Goal: Book appointment/travel/reservation

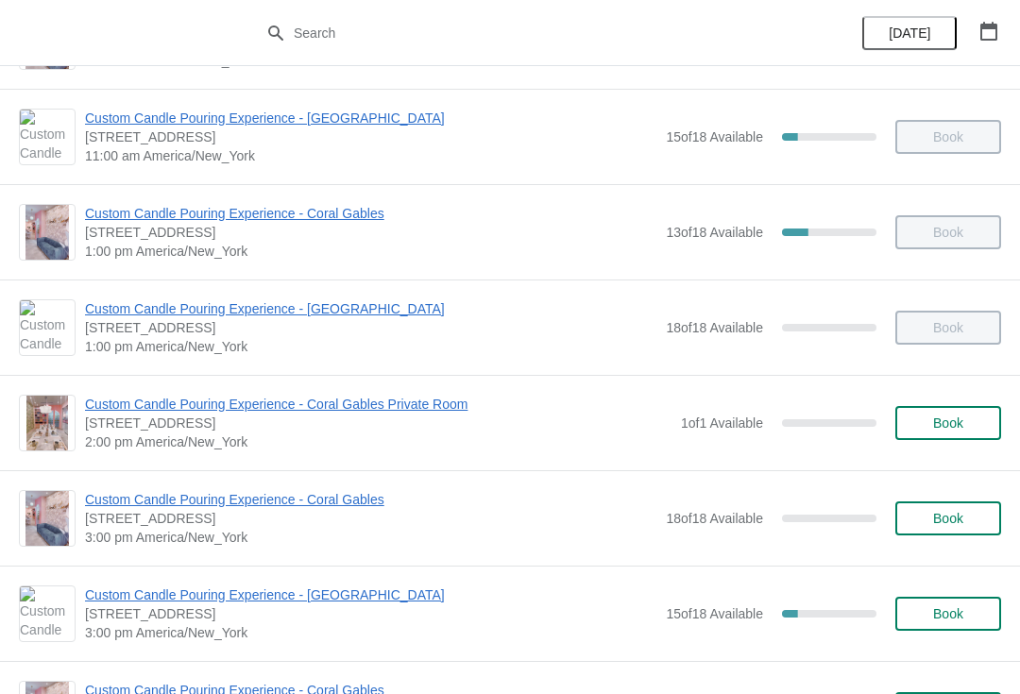
scroll to position [273, 0]
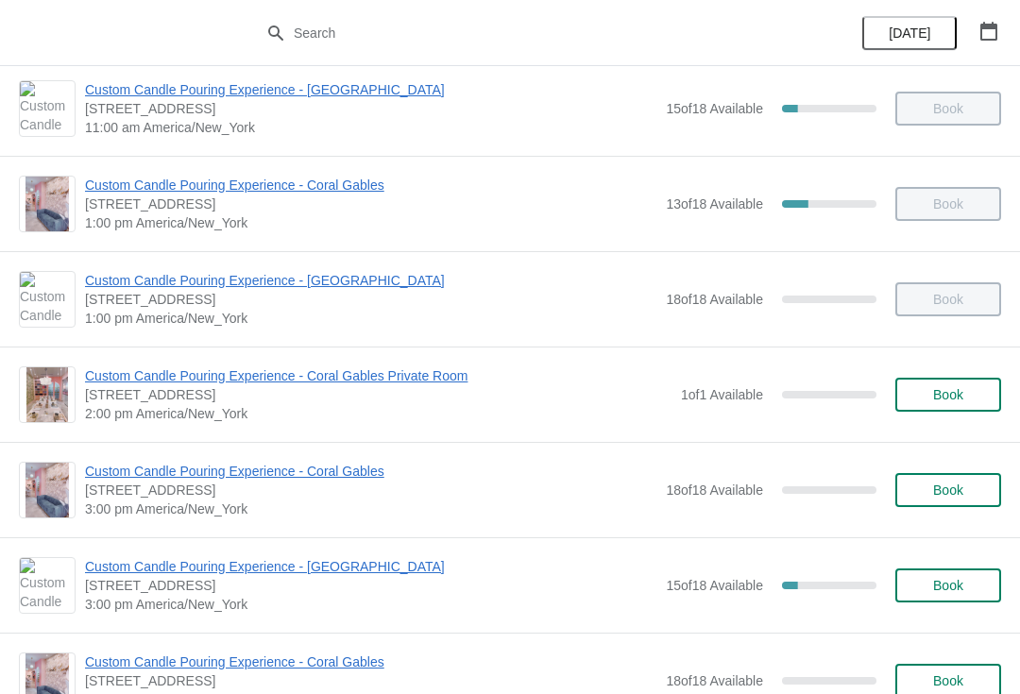
scroll to position [311, 0]
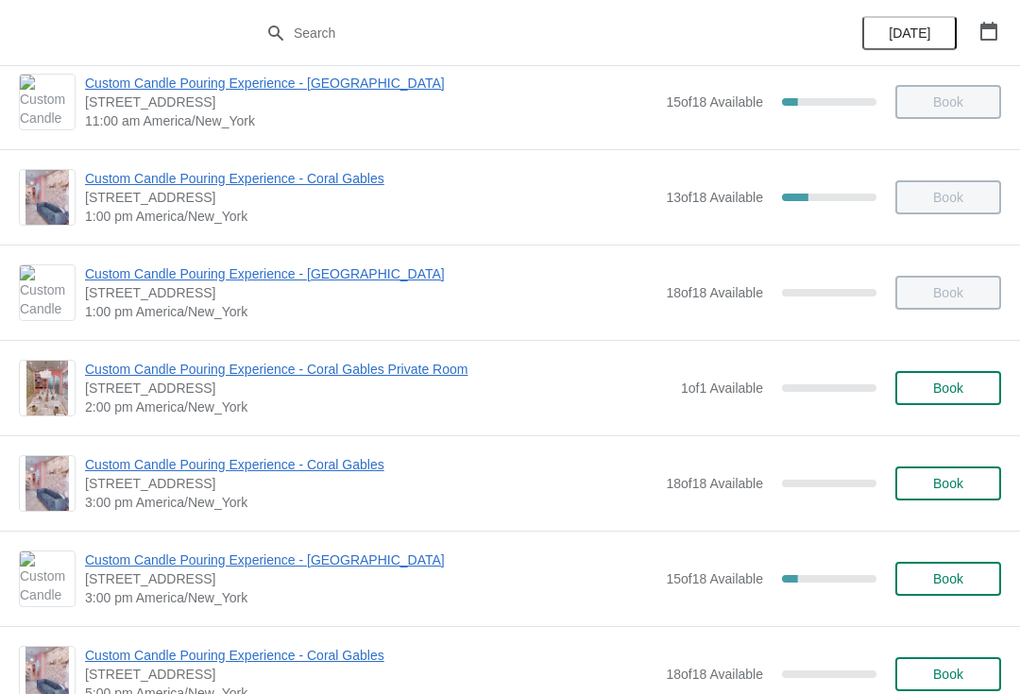
click at [906, 28] on span "[DATE]" at bounding box center [909, 32] width 42 height 15
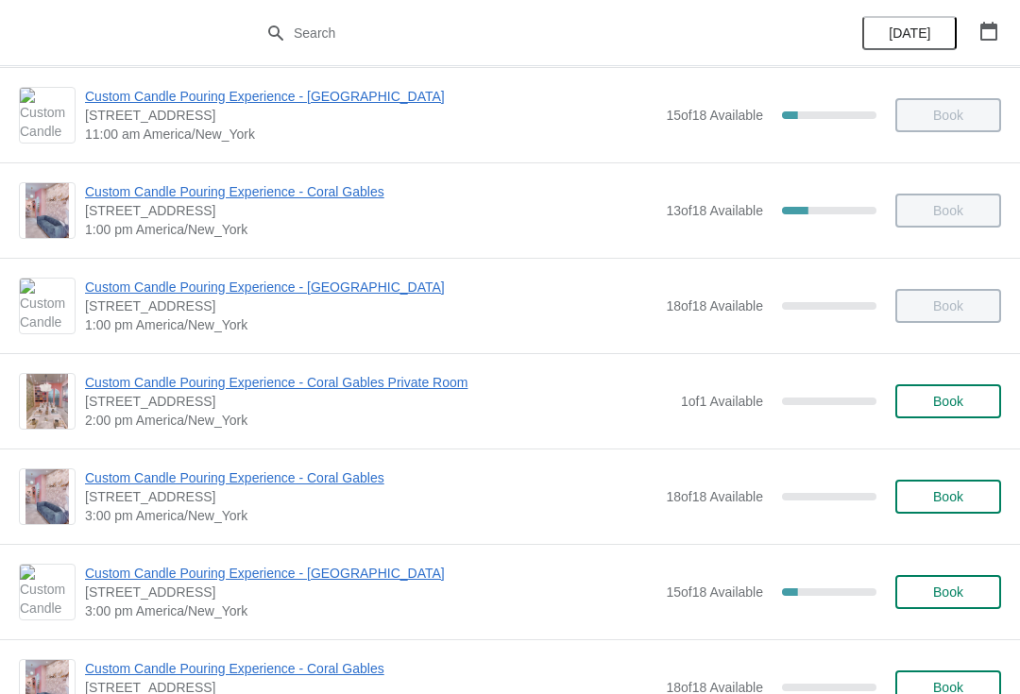
scroll to position [301, 0]
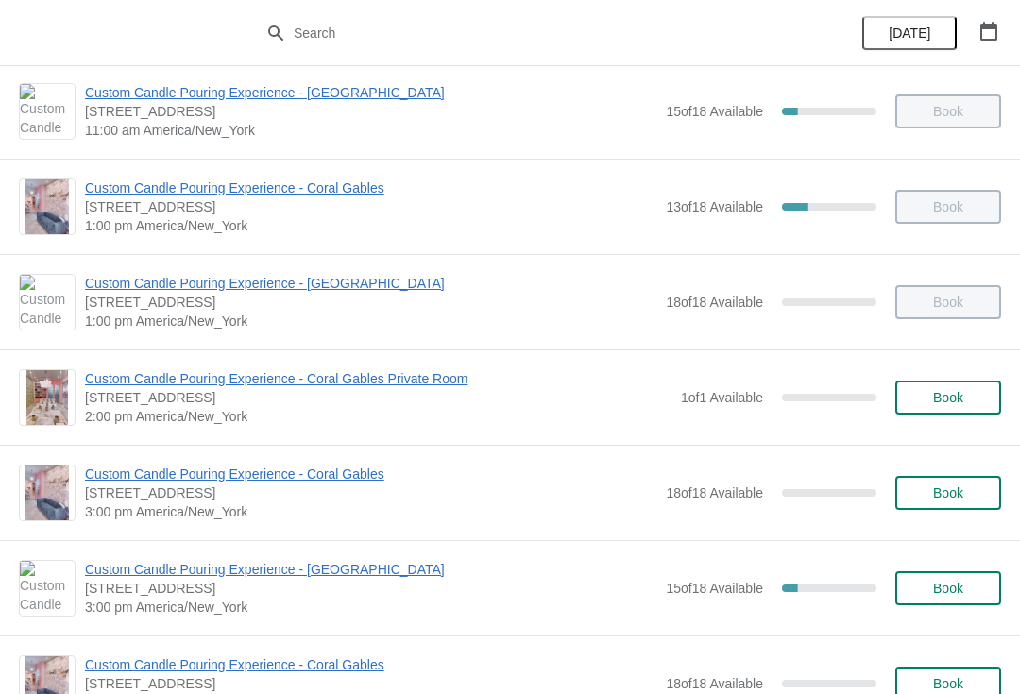
click at [331, 187] on span "Custom Candle Pouring Experience - Coral Gables" at bounding box center [370, 187] width 571 height 19
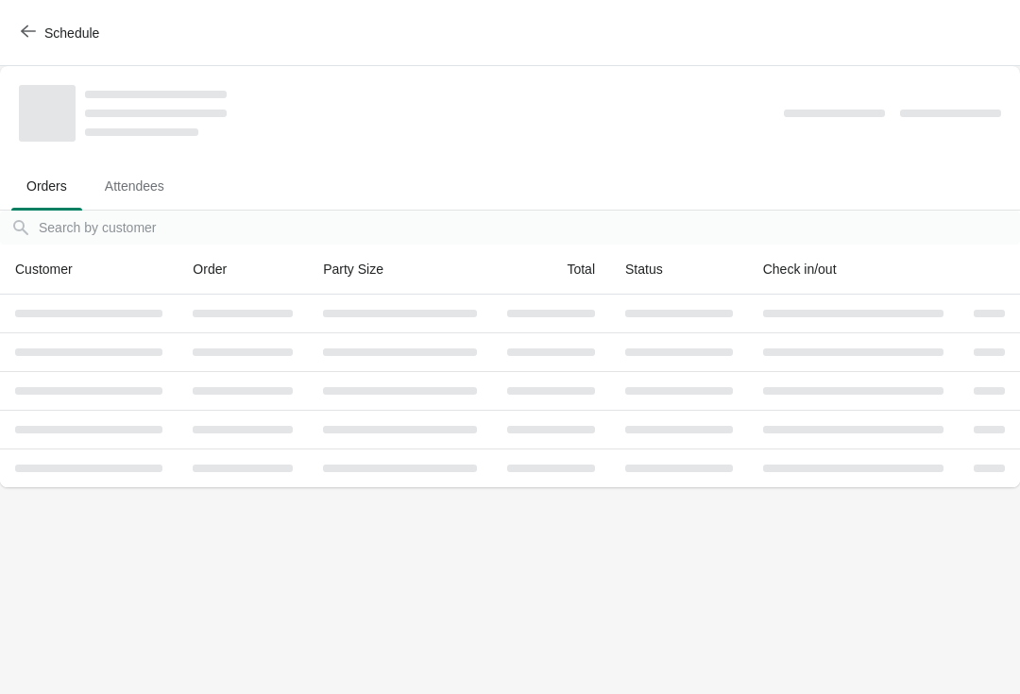
scroll to position [0, 0]
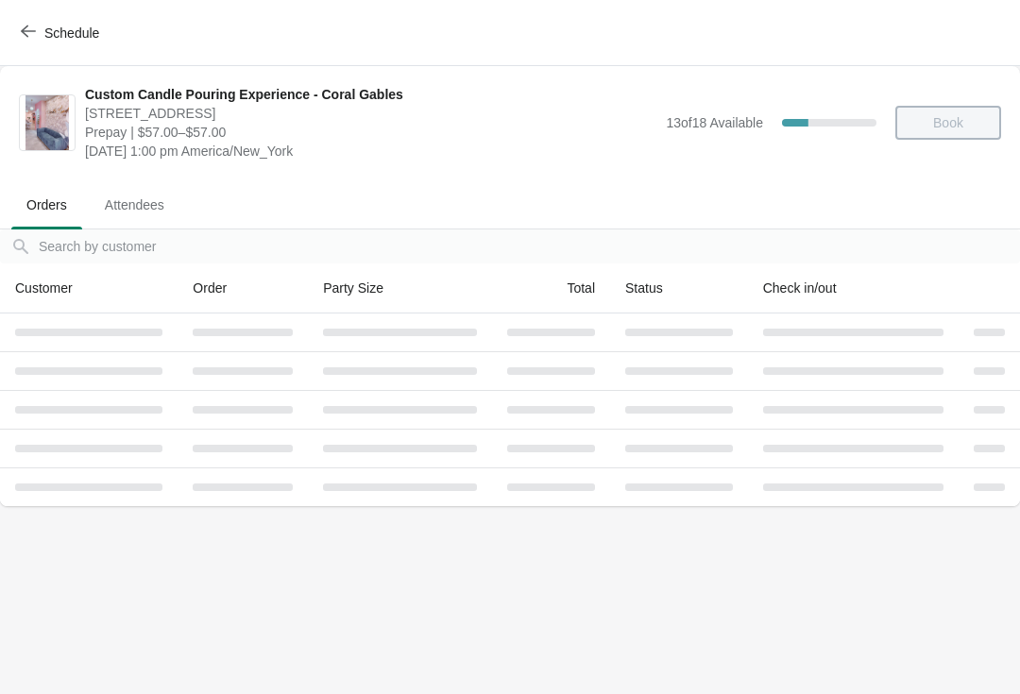
click at [42, 29] on span "Schedule" at bounding box center [62, 33] width 75 height 18
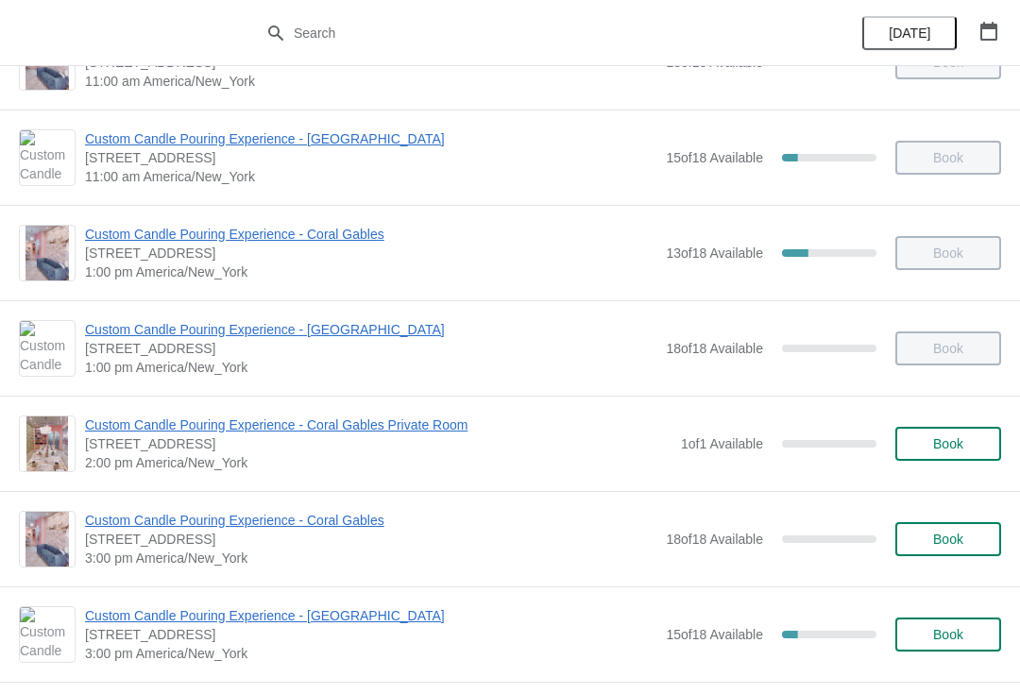
scroll to position [278, 0]
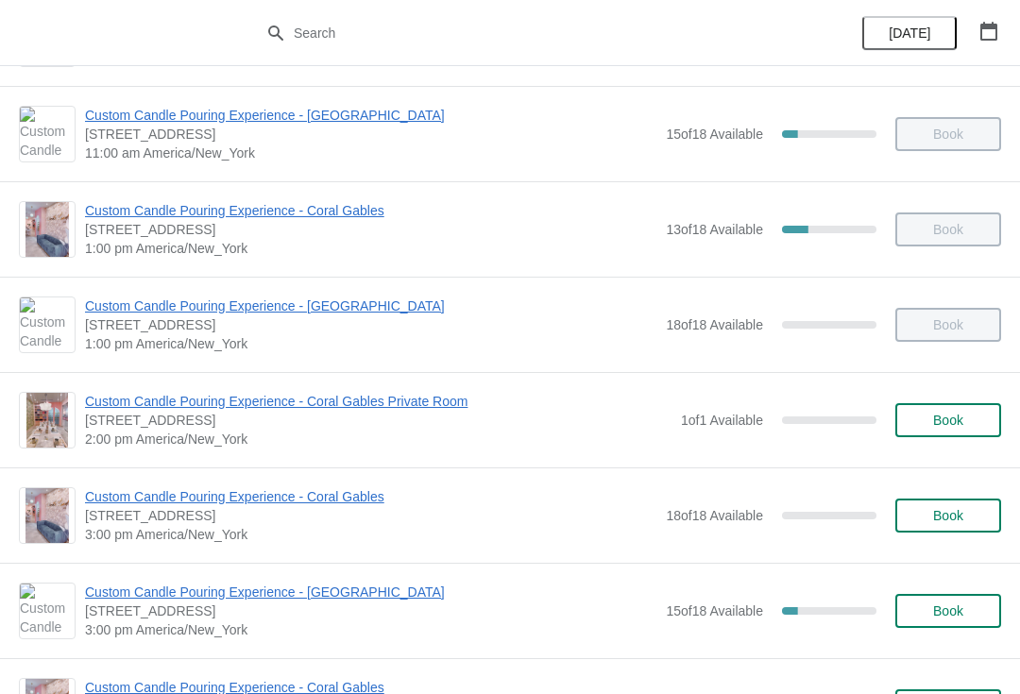
click at [985, 499] on button "Book" at bounding box center [948, 515] width 106 height 34
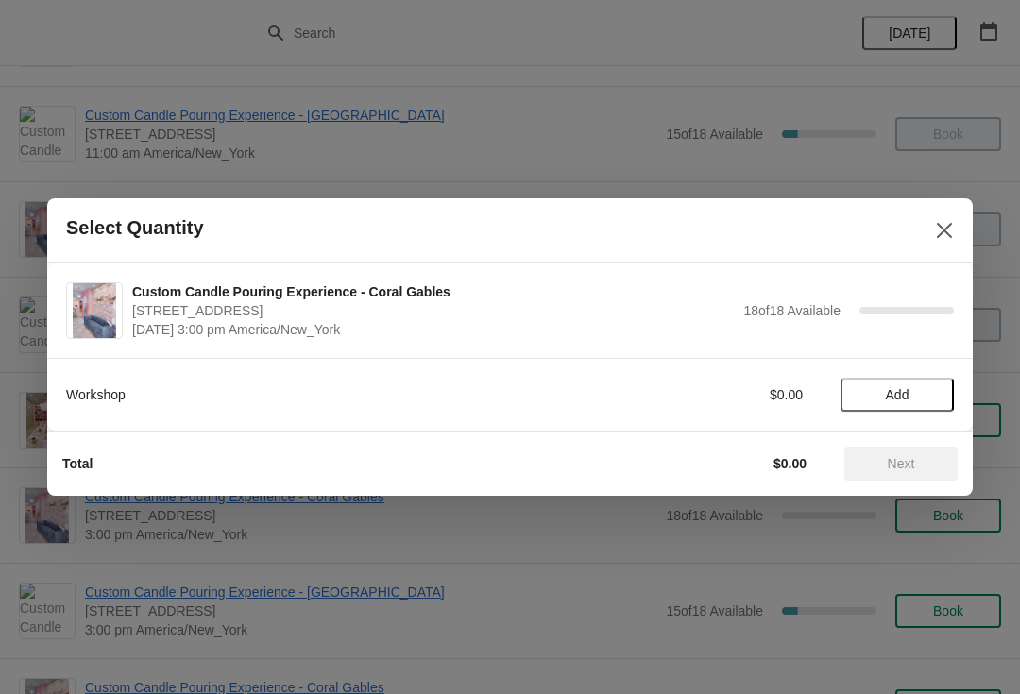
click at [895, 401] on span "Add" at bounding box center [897, 394] width 24 height 15
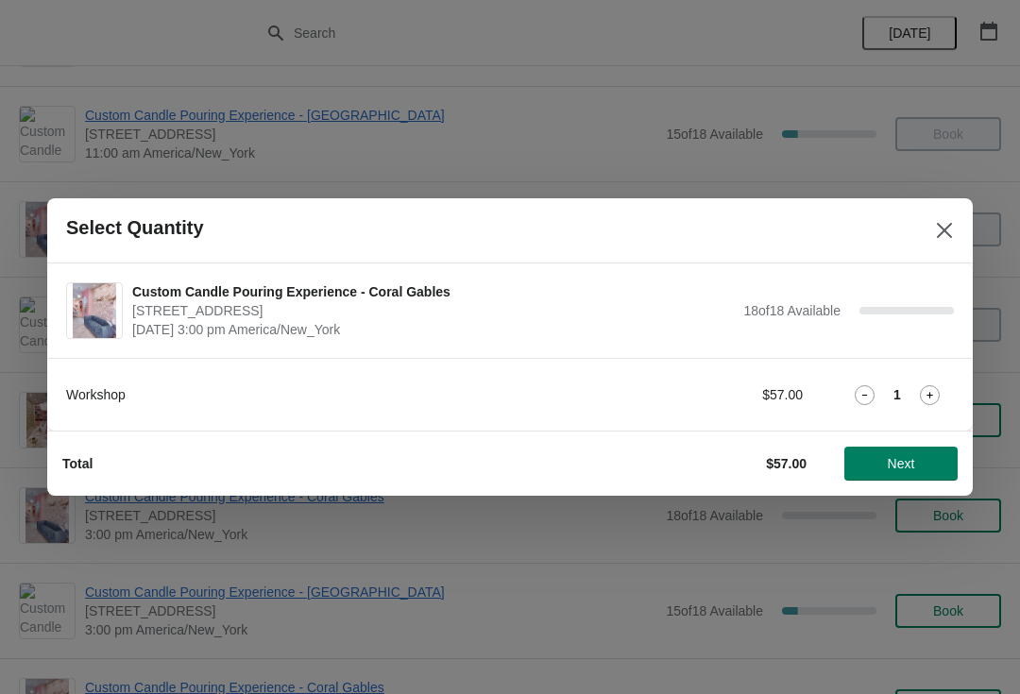
click at [927, 391] on icon at bounding box center [929, 395] width 20 height 20
click at [935, 379] on div "Workshop $114.00 2" at bounding box center [509, 395] width 887 height 34
click at [930, 386] on icon at bounding box center [929, 395] width 20 height 20
click at [928, 391] on icon at bounding box center [929, 395] width 20 height 20
click at [899, 468] on span "Next" at bounding box center [900, 463] width 27 height 15
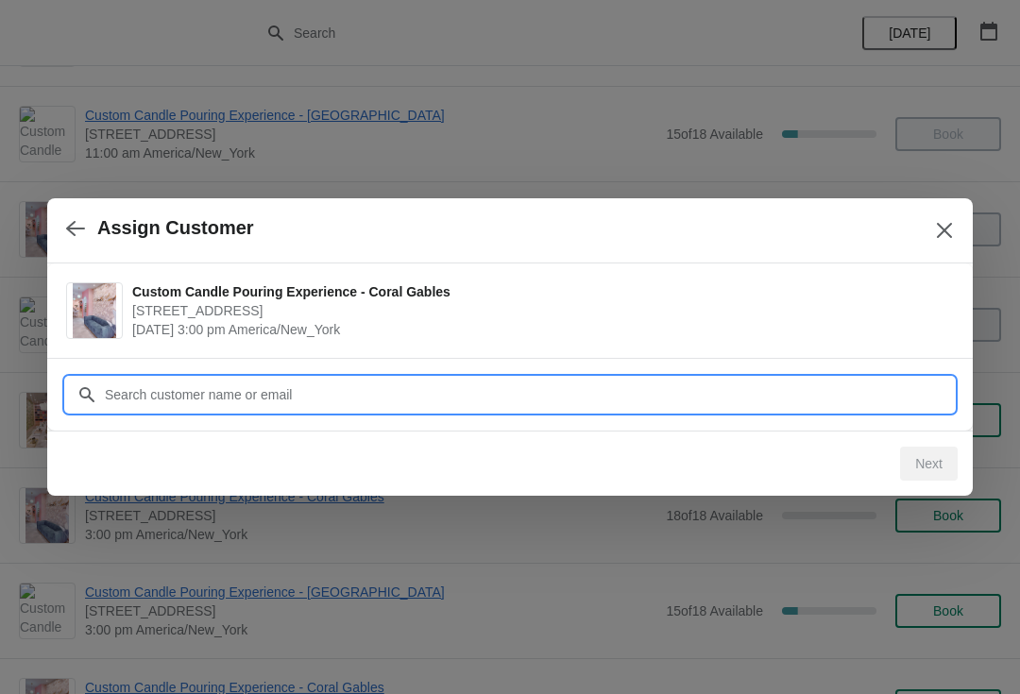
click at [764, 390] on input "Customer" at bounding box center [529, 395] width 850 height 34
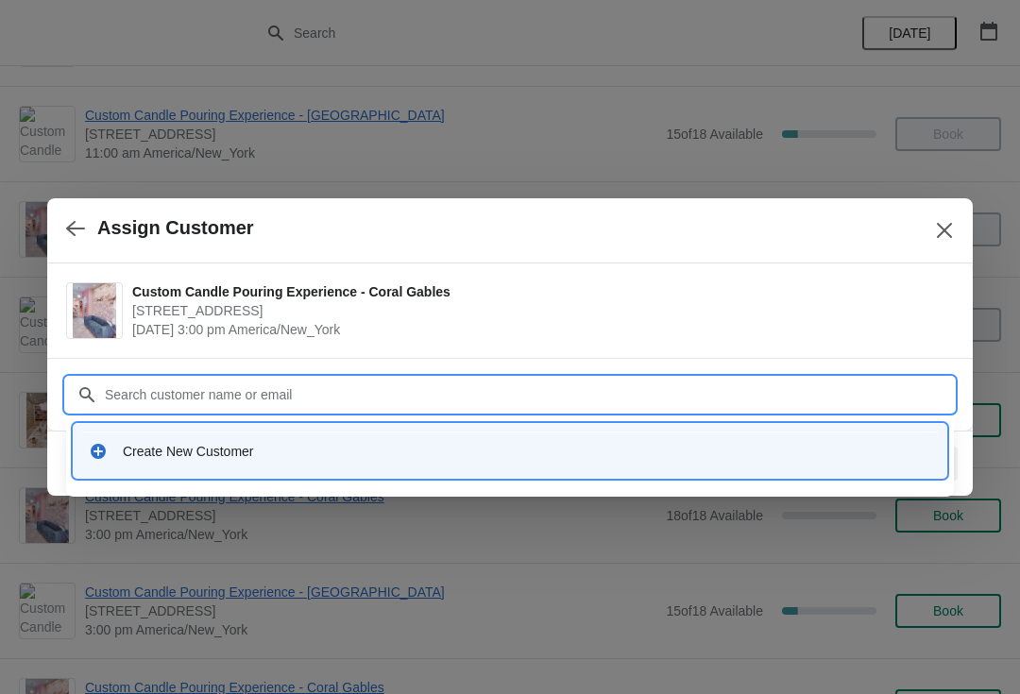
click at [352, 441] on div "Create New Customer" at bounding box center [509, 450] width 857 height 39
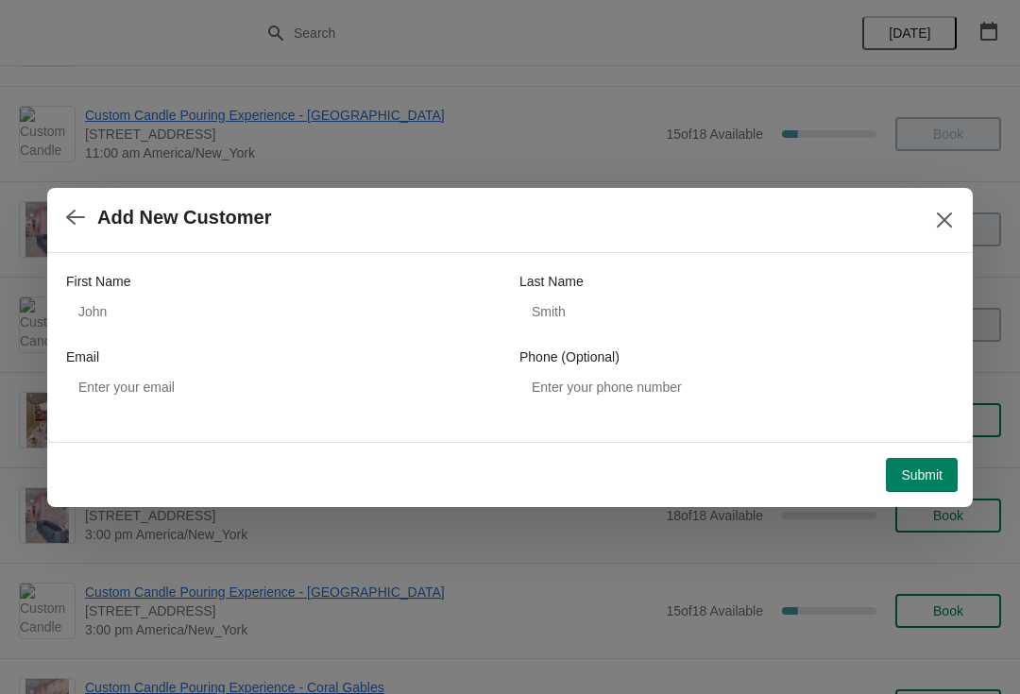
click at [118, 287] on label "First Name" at bounding box center [98, 281] width 64 height 19
click at [118, 295] on input "First Name" at bounding box center [283, 312] width 434 height 34
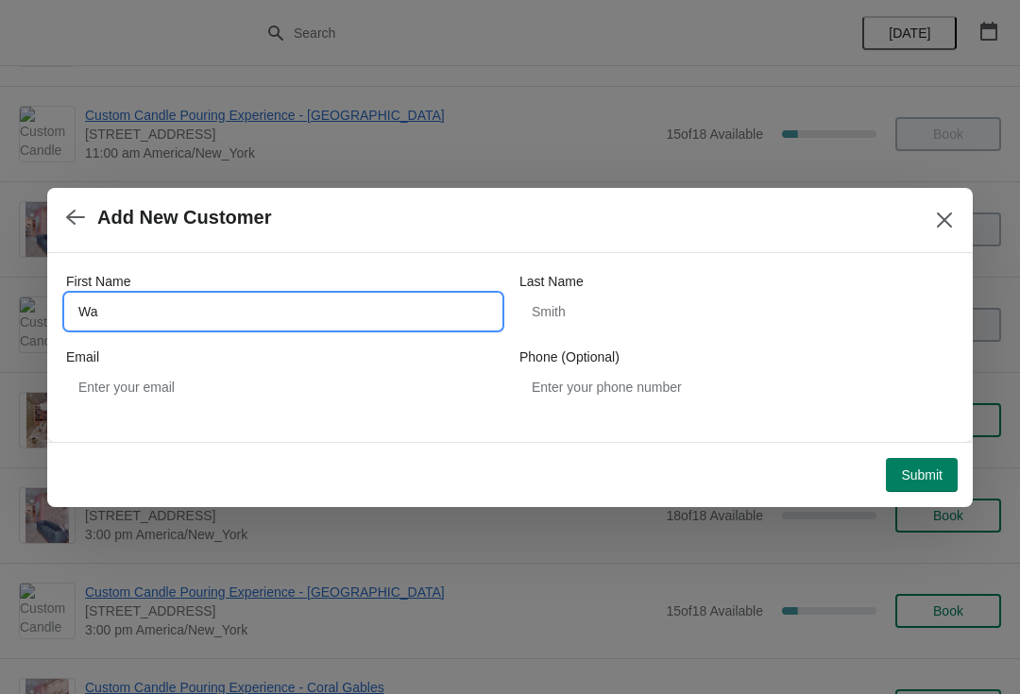
type input "W"
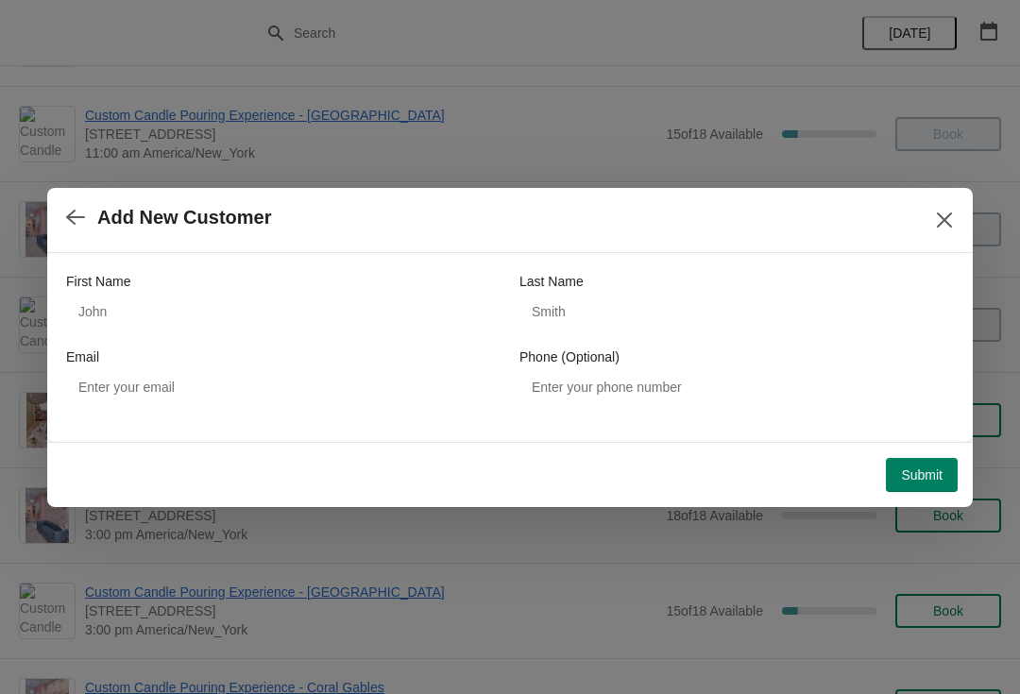
click at [78, 228] on button "button" at bounding box center [76, 217] width 34 height 37
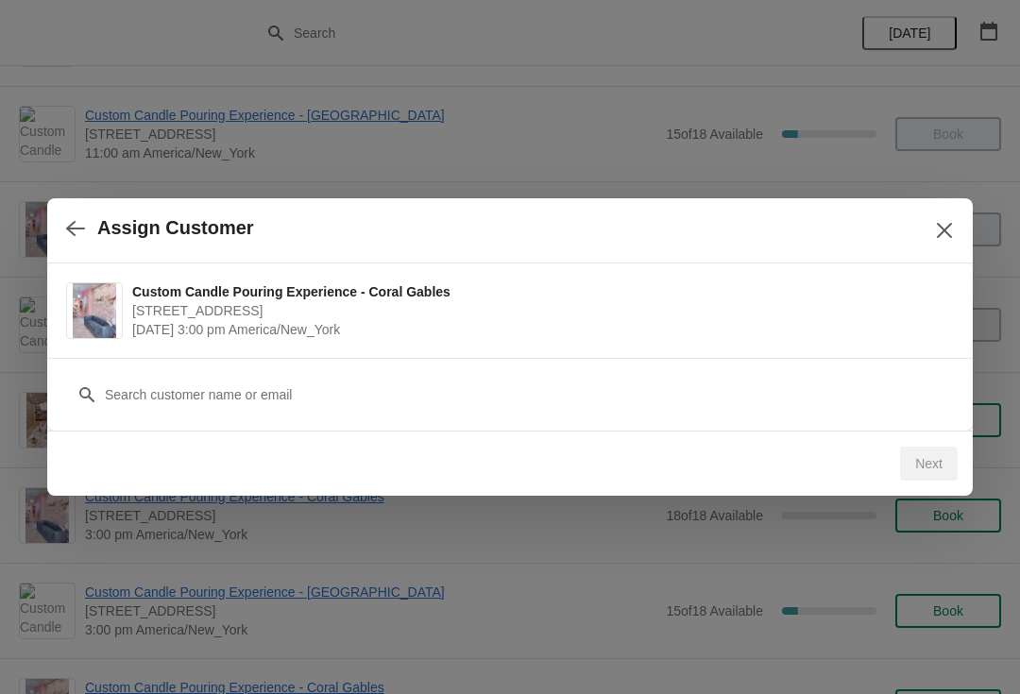
click at [76, 227] on icon "button" at bounding box center [75, 228] width 19 height 19
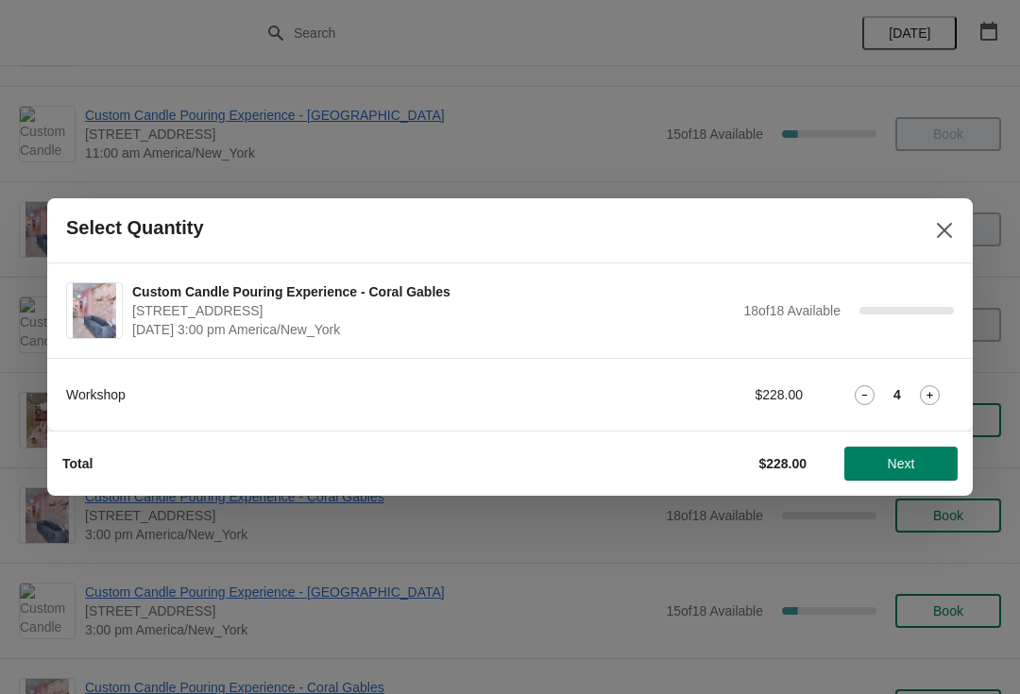
click at [854, 391] on icon at bounding box center [864, 395] width 20 height 20
click at [857, 392] on icon at bounding box center [864, 395] width 20 height 20
click at [905, 456] on span "Next" at bounding box center [900, 463] width 27 height 15
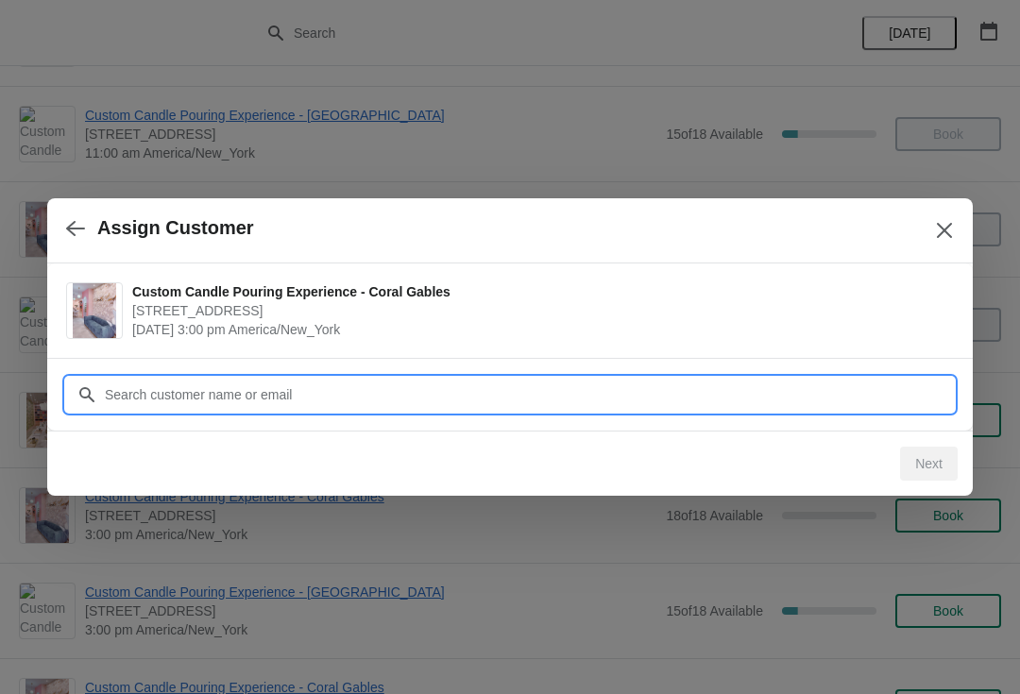
click at [625, 404] on input "Customer" at bounding box center [529, 395] width 850 height 34
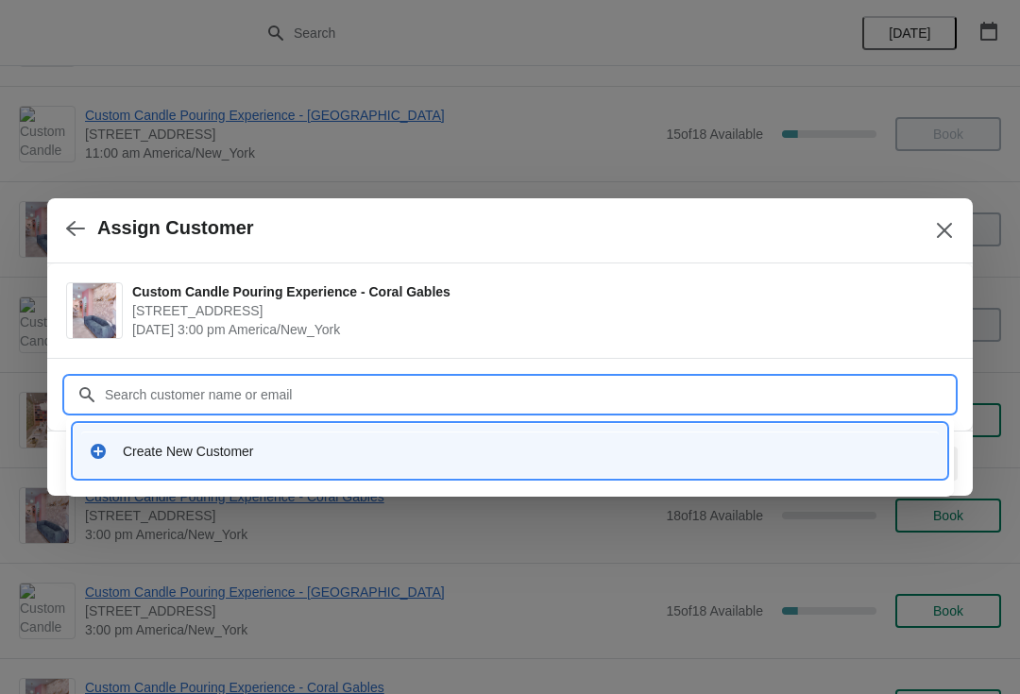
click at [388, 471] on div "Create New Customer" at bounding box center [510, 451] width 872 height 54
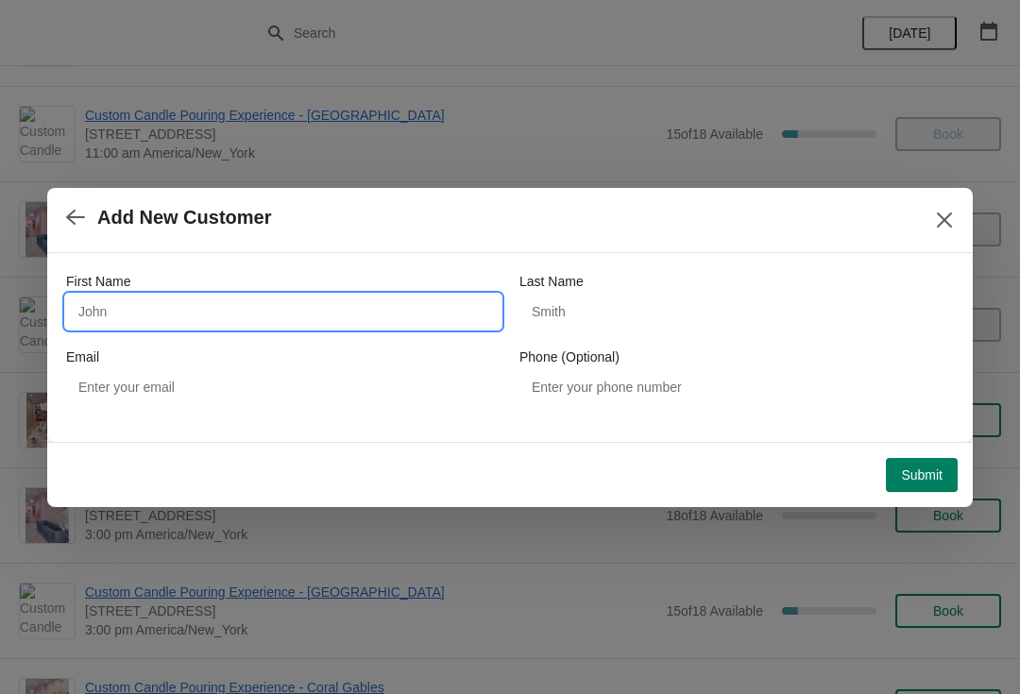
click at [353, 320] on input "First Name" at bounding box center [283, 312] width 434 height 34
type input "Walkins"
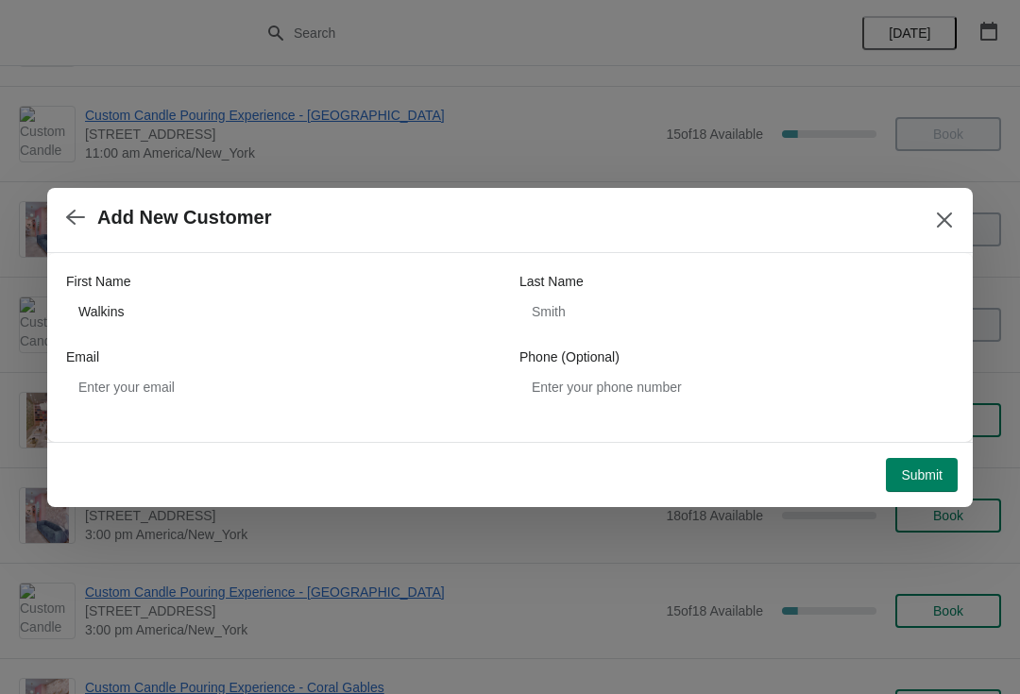
click at [926, 483] on button "Submit" at bounding box center [921, 475] width 72 height 34
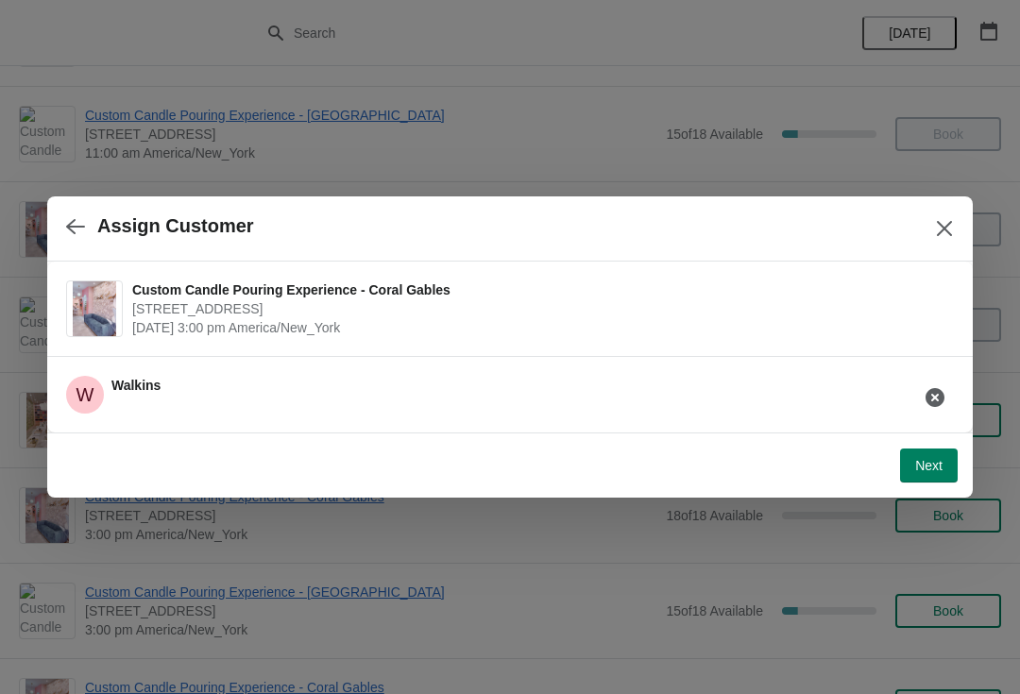
click at [934, 471] on span "Next" at bounding box center [928, 465] width 27 height 15
select select "Friend"
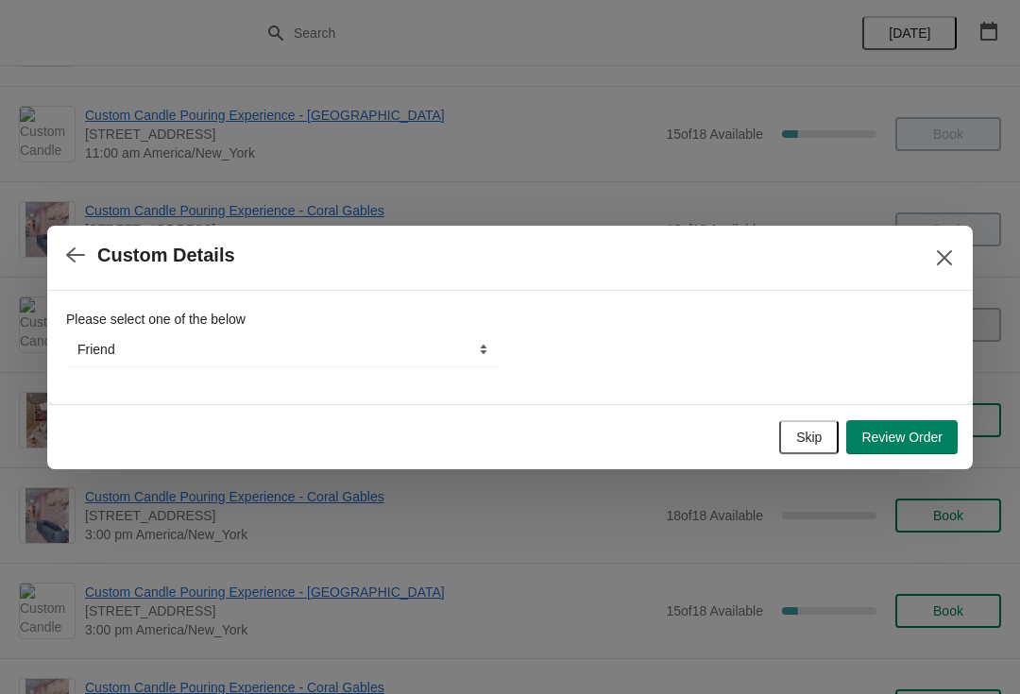
click at [815, 443] on span "Skip" at bounding box center [808, 437] width 25 height 15
